Goal: Book appointment/travel/reservation

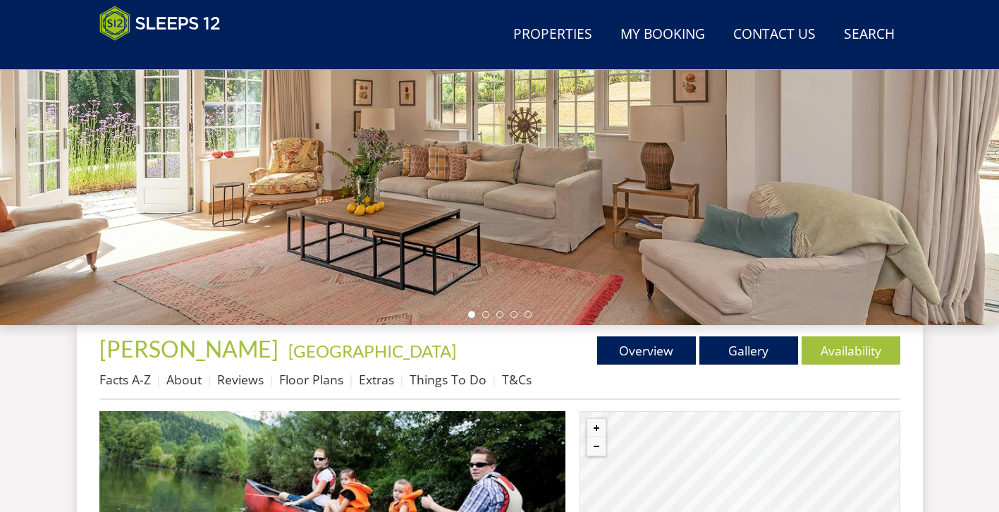
scroll to position [311, 0]
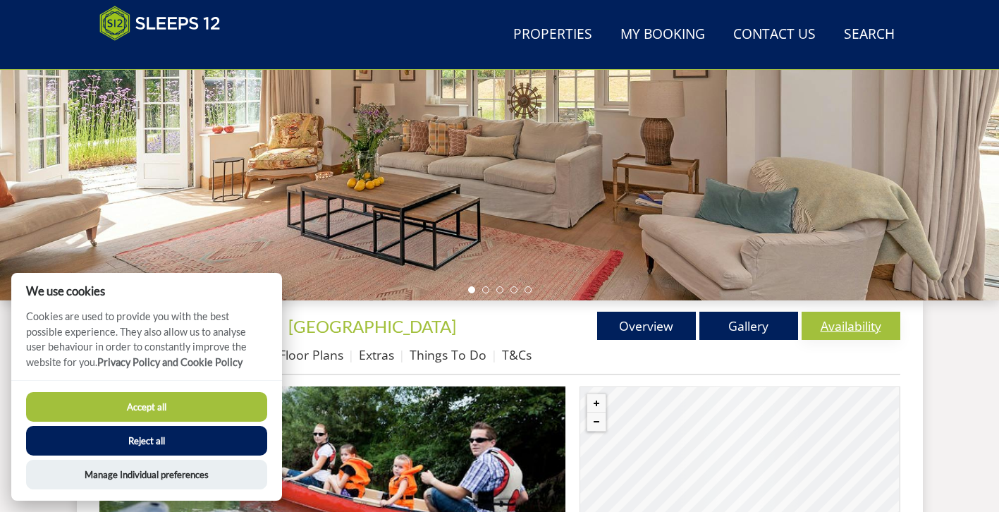
click at [846, 326] on link "Availability" at bounding box center [851, 326] width 99 height 28
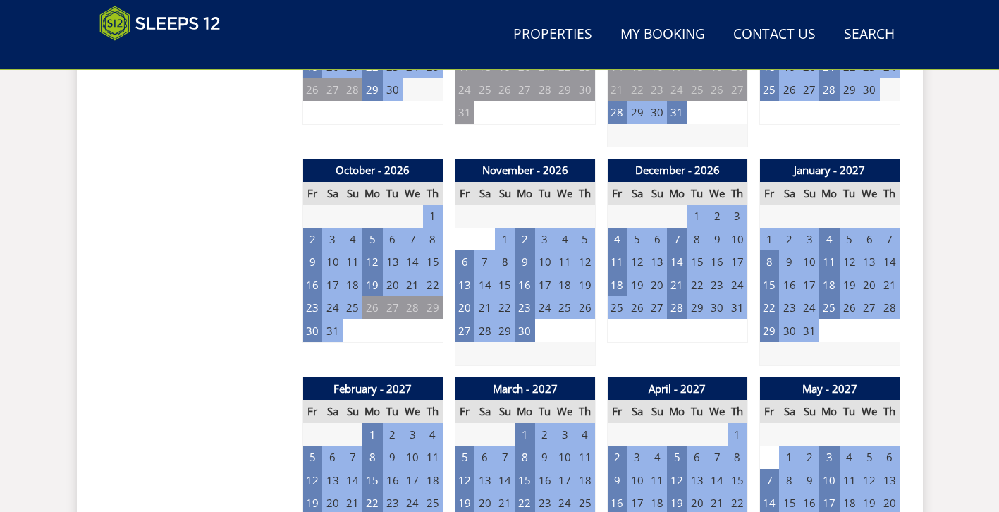
scroll to position [1292, 0]
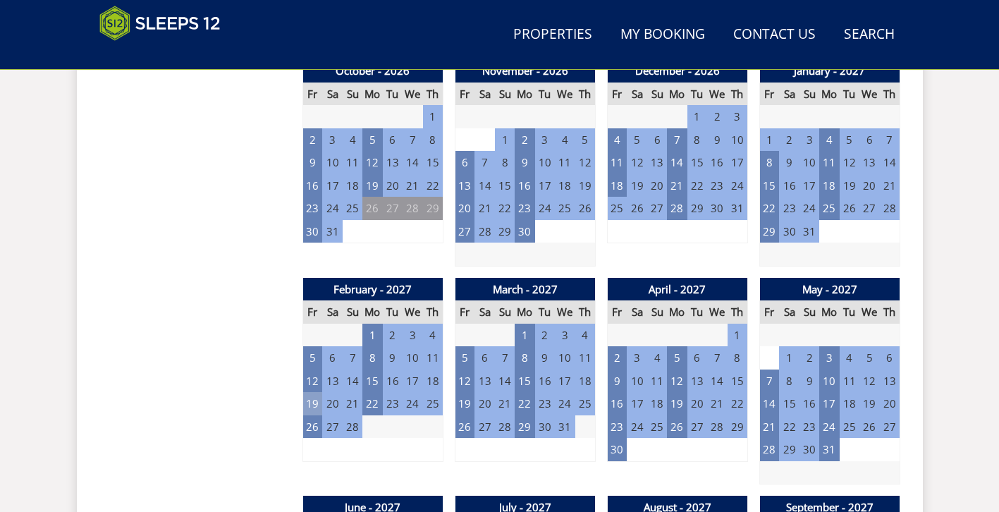
click at [312, 400] on td "19" at bounding box center [312, 403] width 20 height 23
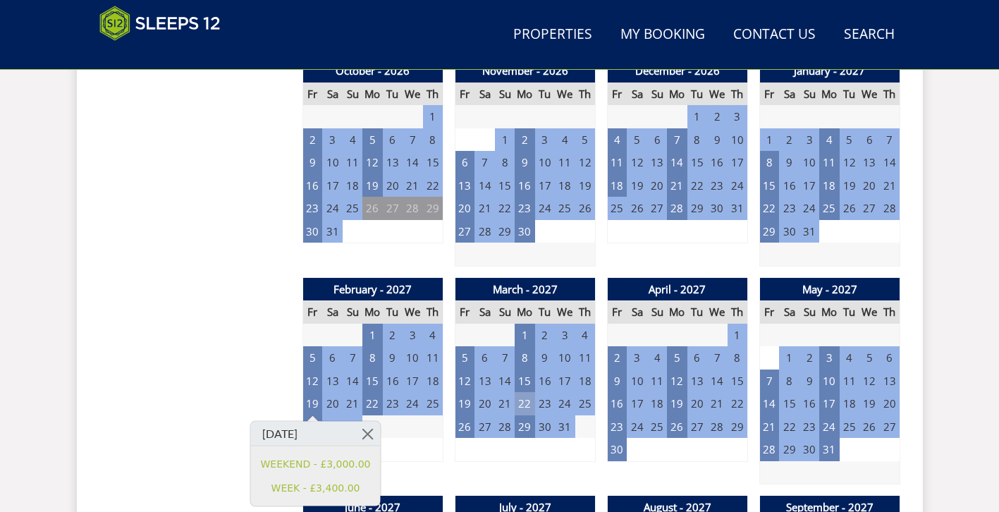
click at [528, 404] on td "22" at bounding box center [525, 403] width 20 height 23
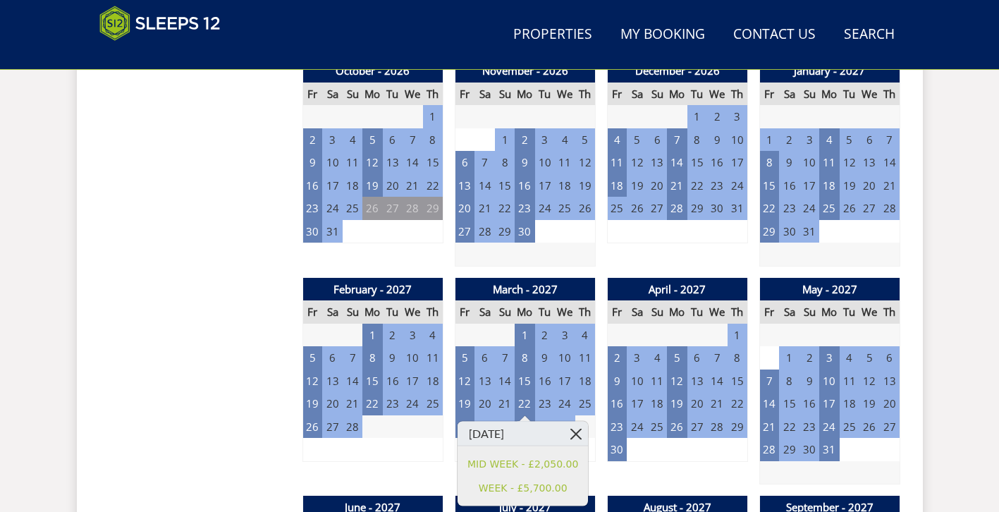
click at [580, 434] on link at bounding box center [575, 434] width 25 height 25
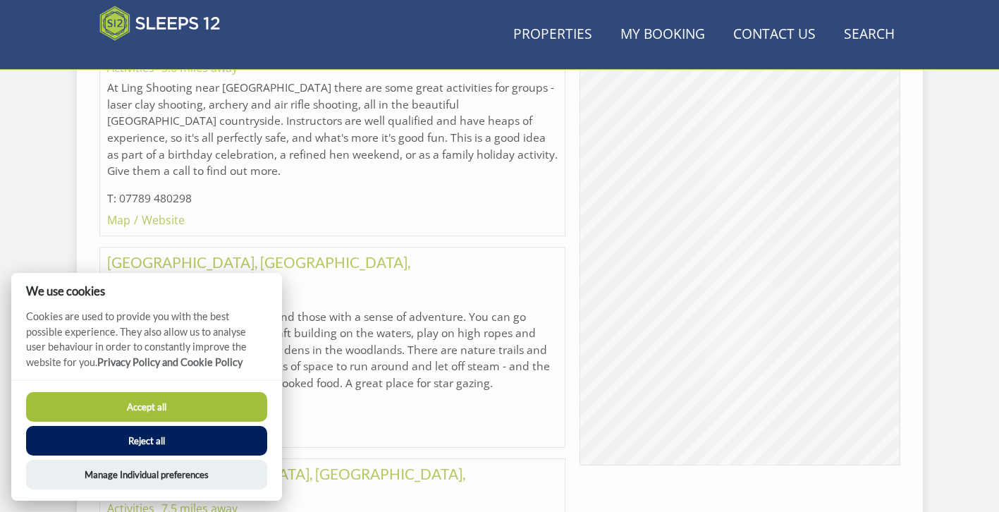
scroll to position [311, 0]
